Goal: Task Accomplishment & Management: Manage account settings

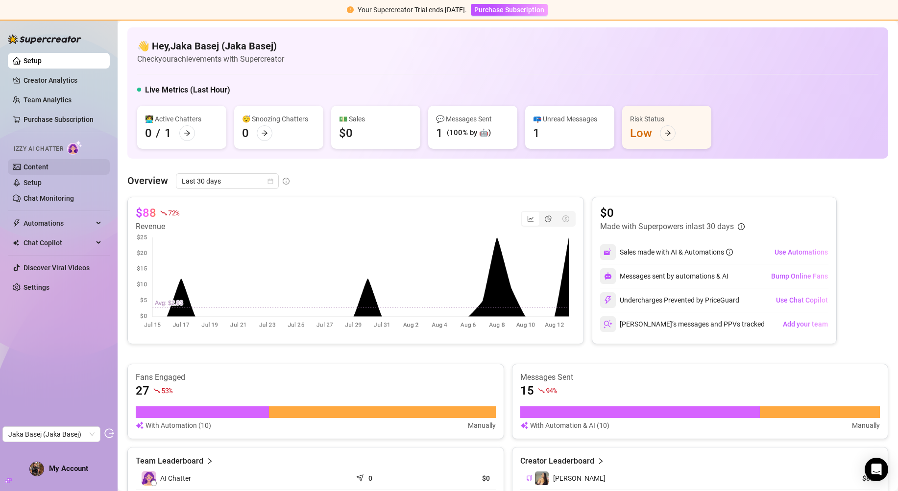
click at [35, 163] on link "Content" at bounding box center [36, 167] width 25 height 8
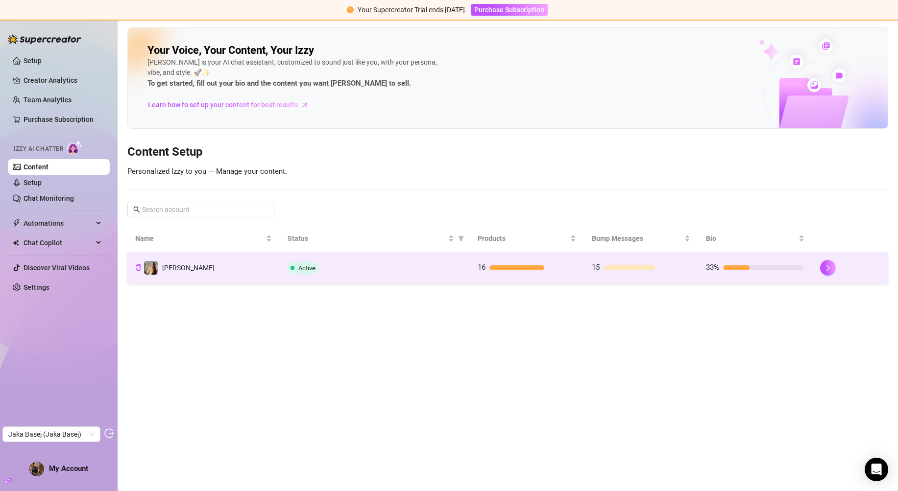
click at [355, 277] on td "Active" at bounding box center [375, 268] width 190 height 32
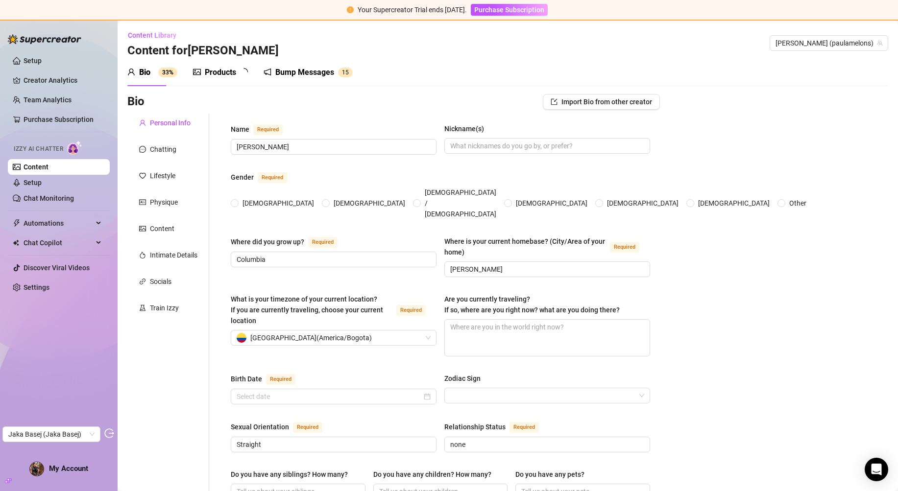
radio input "true"
type input "August 18th, 2003"
click at [164, 155] on div "Chatting" at bounding box center [168, 149] width 82 height 19
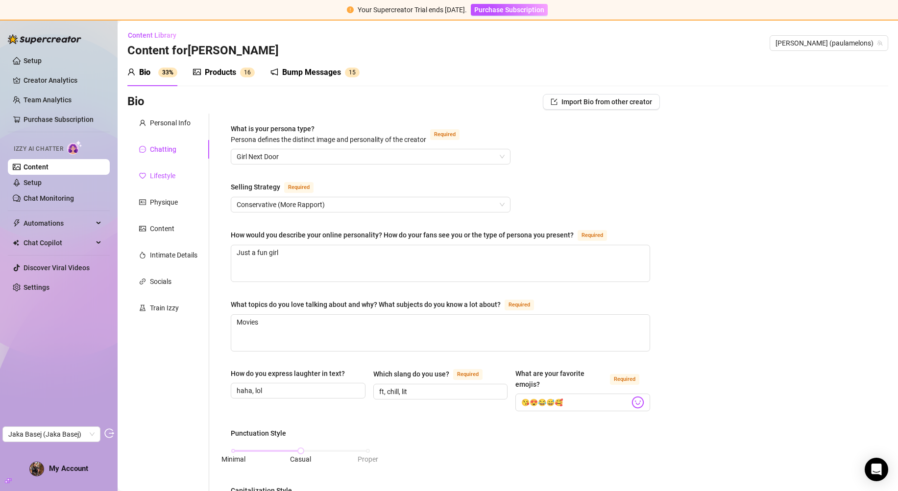
click at [162, 172] on div "Lifestyle" at bounding box center [162, 175] width 25 height 11
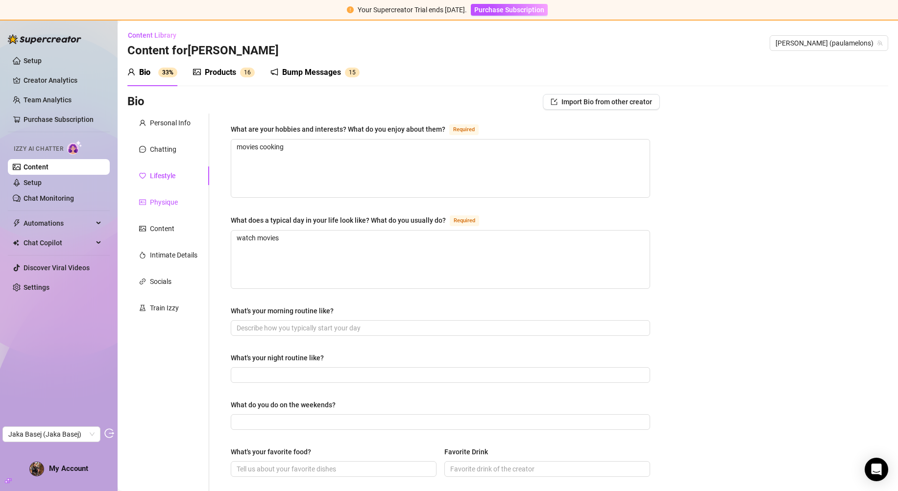
click at [160, 198] on div "Physique" at bounding box center [164, 202] width 28 height 11
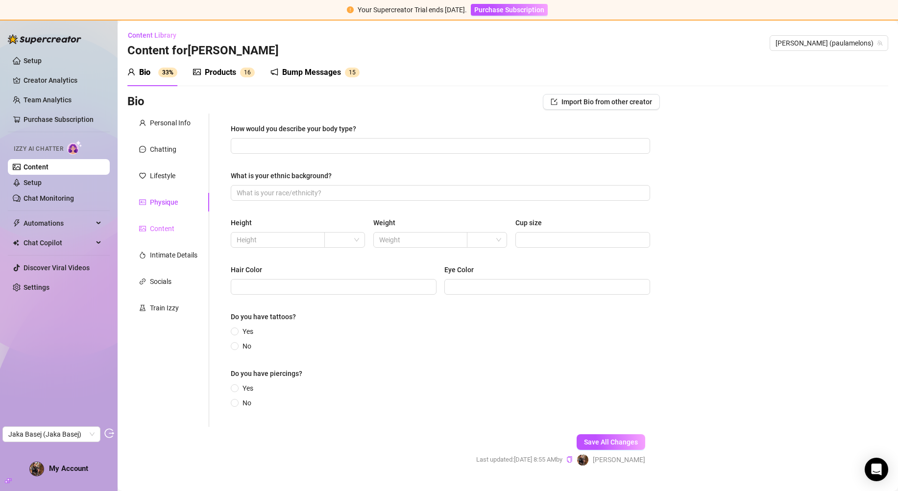
click at [170, 234] on div "Content" at bounding box center [168, 228] width 82 height 19
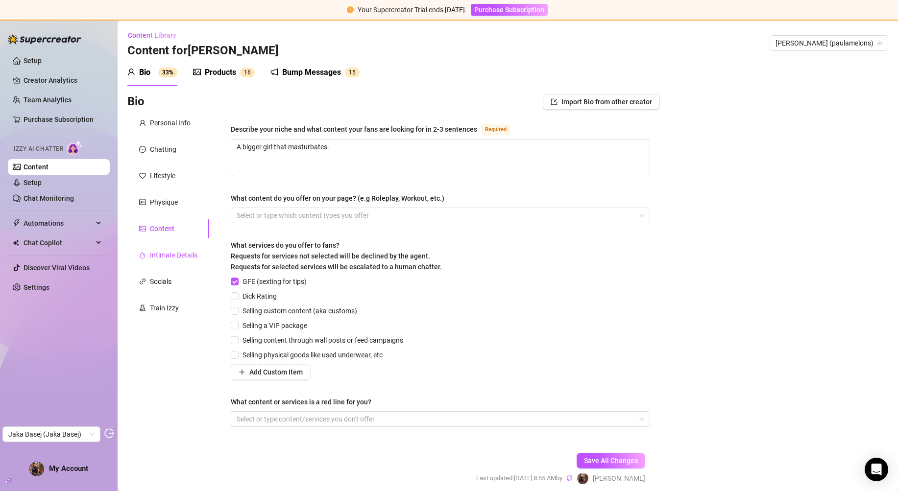
click at [161, 254] on div "Intimate Details" at bounding box center [173, 255] width 47 height 11
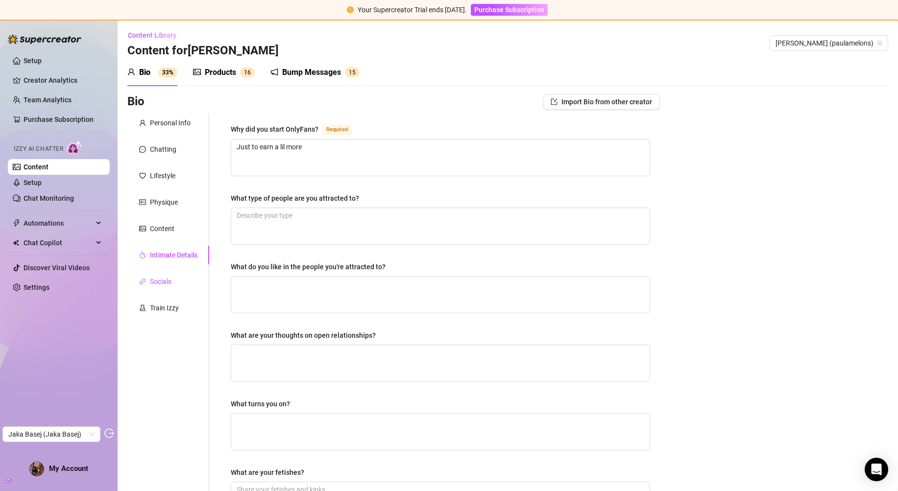
click at [160, 277] on div "Socials" at bounding box center [161, 281] width 22 height 11
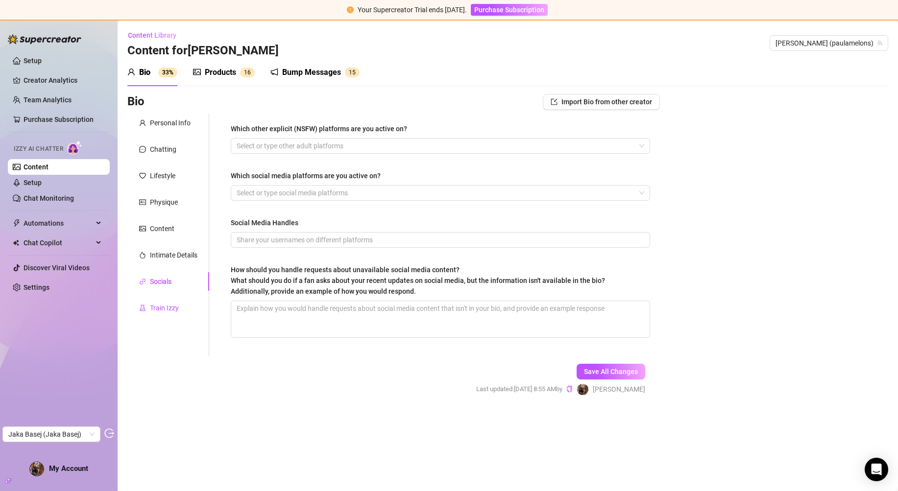
click at [163, 311] on div "Train Izzy" at bounding box center [164, 308] width 29 height 11
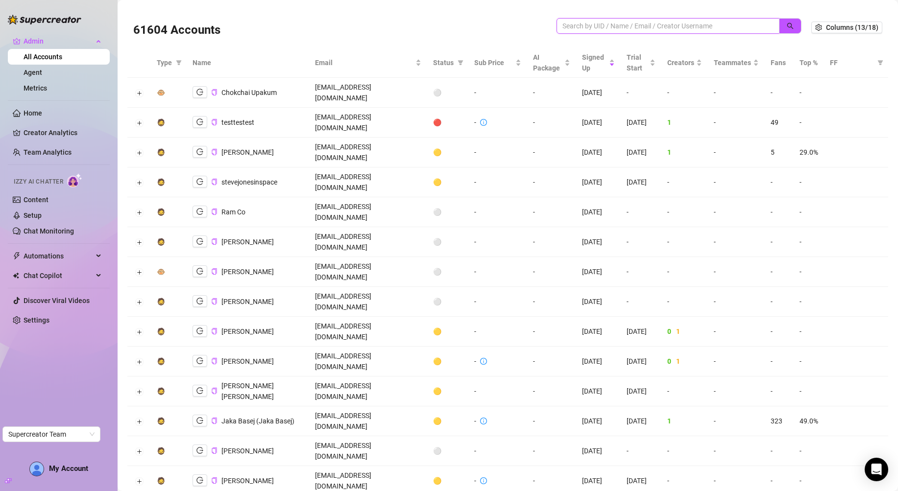
click at [614, 29] on input "search" at bounding box center [663, 26] width 203 height 11
paste input "jakabasej1999@gmail.com"
type input "jakabasej1999@gmail.com"
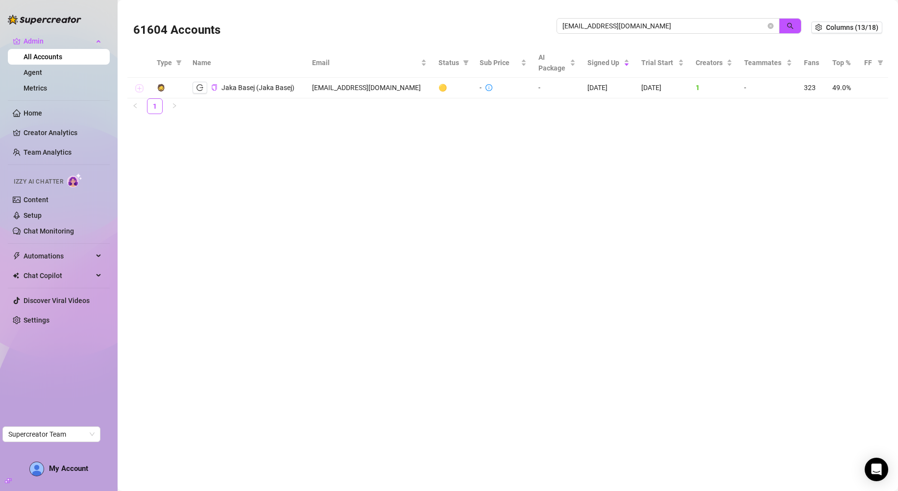
click at [135, 88] on button "Expand row" at bounding box center [139, 89] width 8 height 8
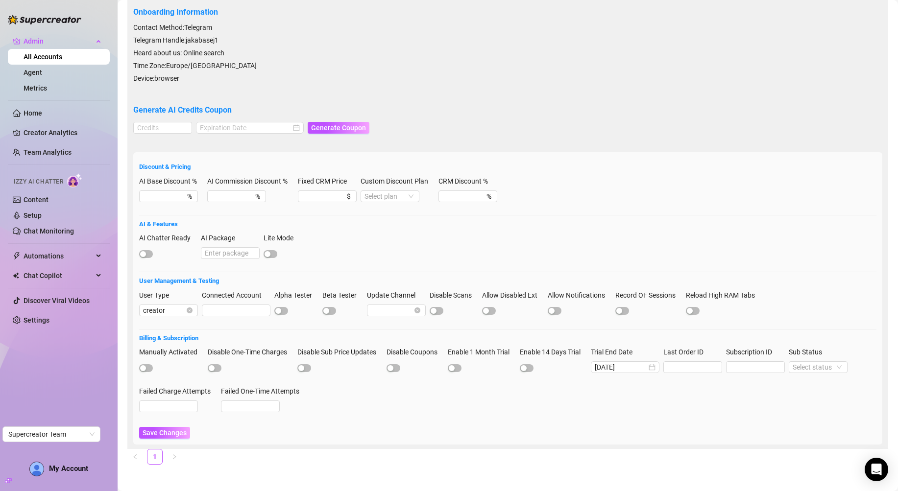
scroll to position [120, 0]
